Goal: Obtain resource: Obtain resource

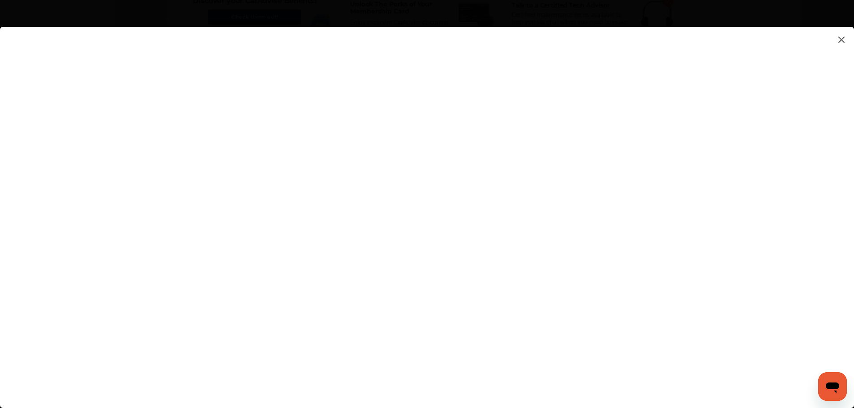
scroll to position [665, 0]
click at [841, 292] on flutter-view at bounding box center [427, 209] width 854 height 364
click at [711, 250] on flutter-view at bounding box center [427, 209] width 854 height 364
click at [603, 241] on flutter-view at bounding box center [427, 209] width 854 height 364
click at [448, 248] on flutter-view at bounding box center [427, 209] width 854 height 364
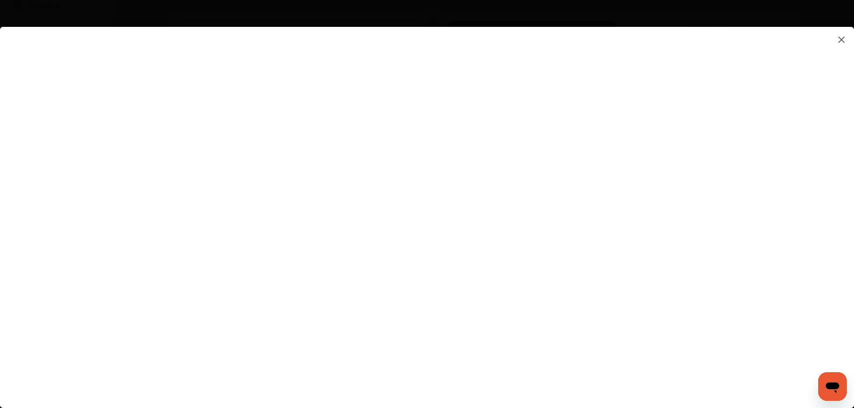
scroll to position [0, 0]
